Goal: Navigation & Orientation: Find specific page/section

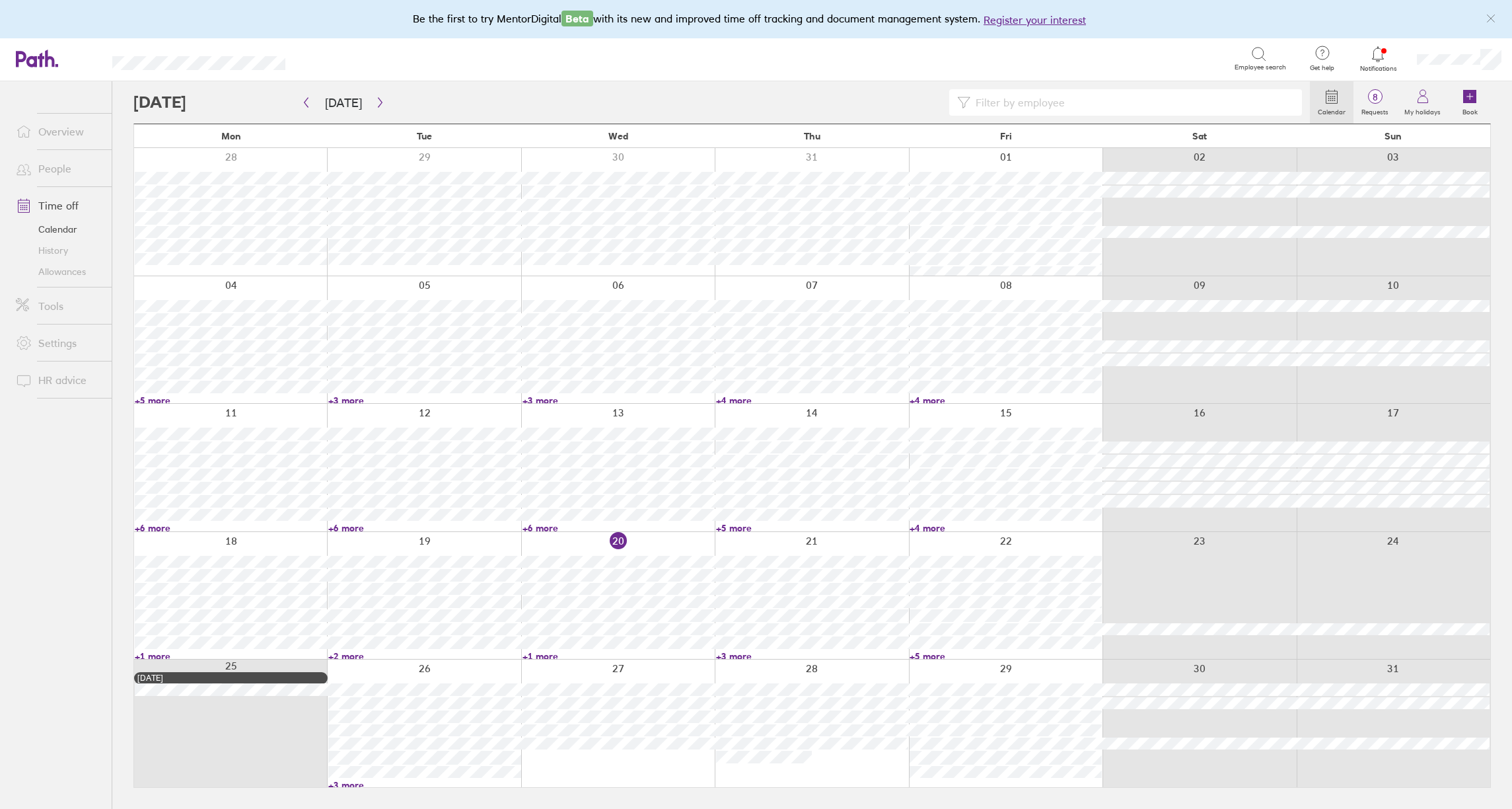
click at [744, 653] on link "+3 more" at bounding box center [812, 657] width 192 height 12
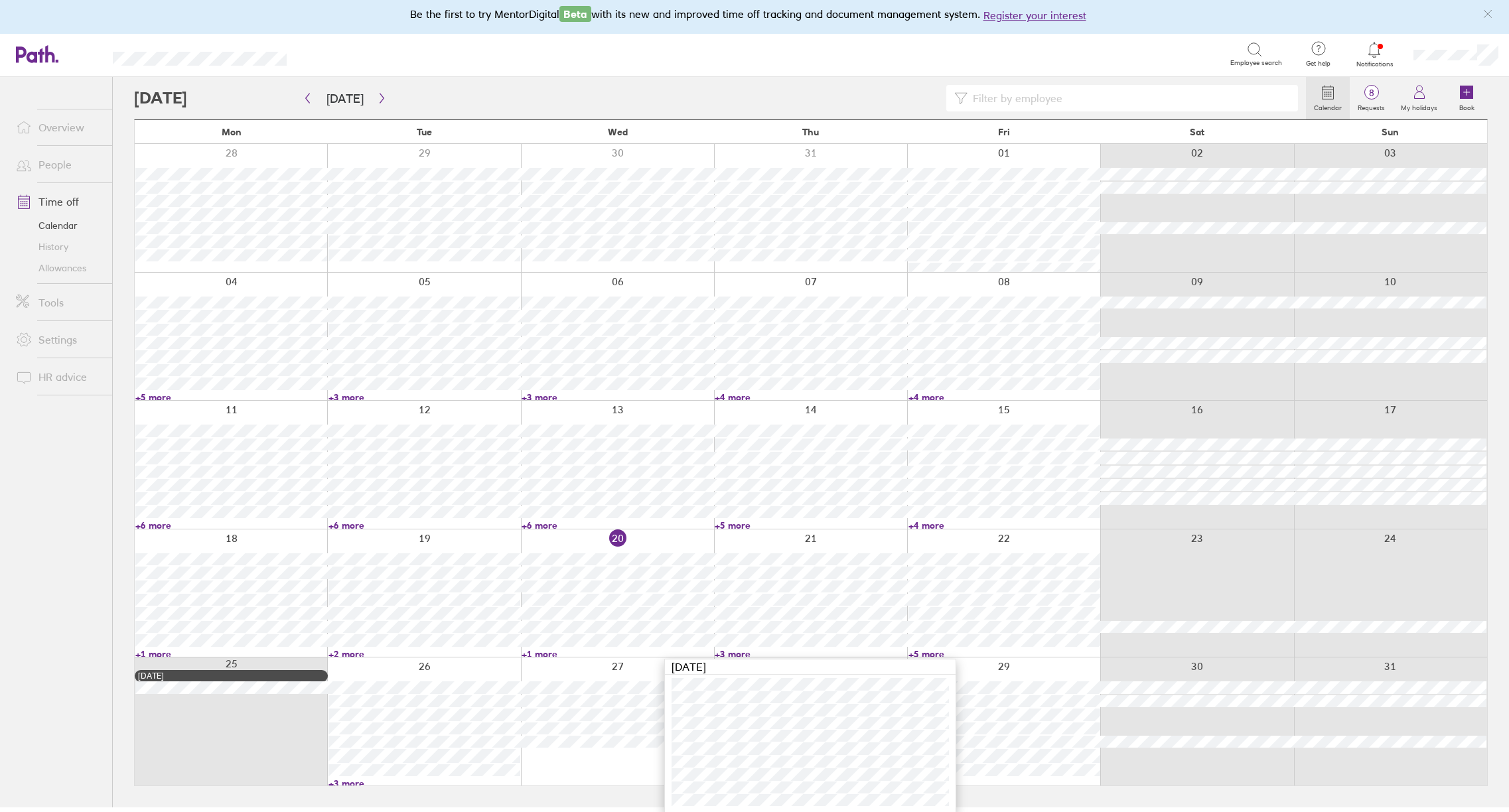
scroll to position [6, 0]
